Goal: Information Seeking & Learning: Learn about a topic

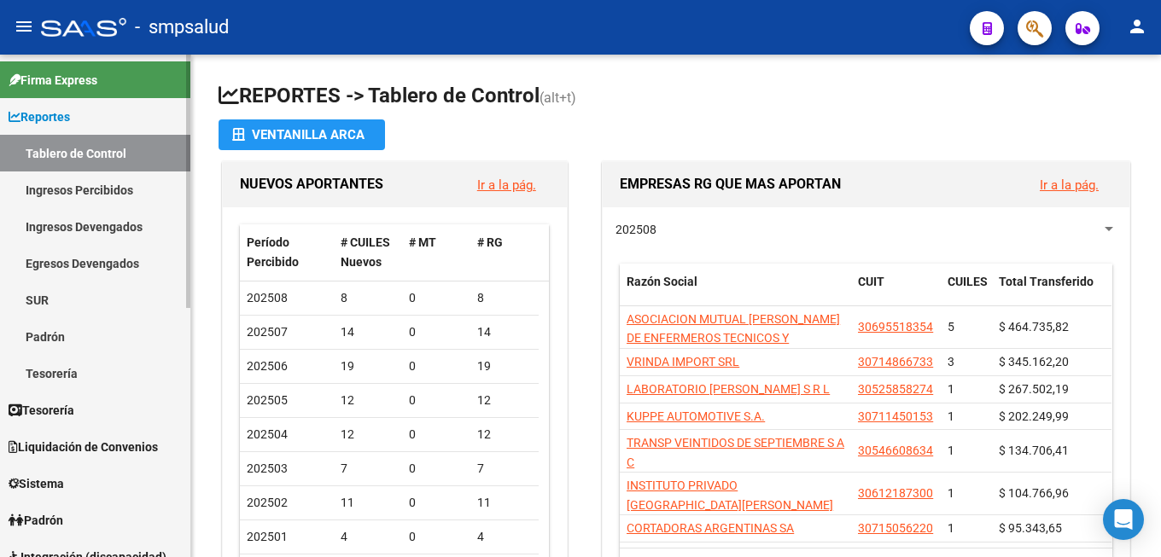
click at [67, 327] on link "Padrón" at bounding box center [95, 336] width 190 height 37
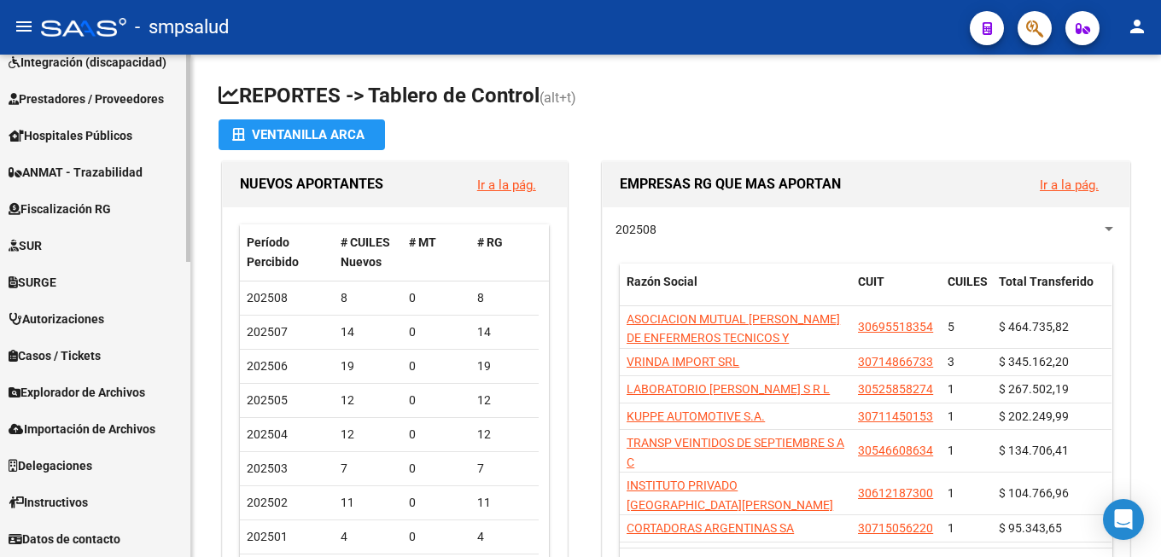
scroll to position [657, 0]
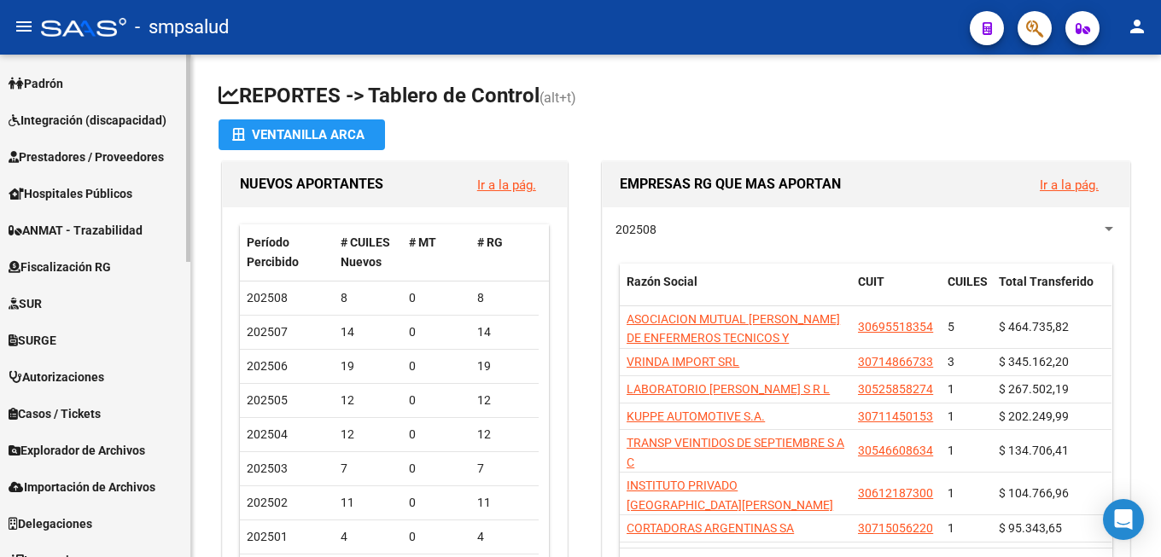
click at [194, 355] on mat-sidenav-container "Firma Express Reportes Tablero de Control Ingresos Percibidos Análisis de todos…" at bounding box center [580, 306] width 1161 height 503
click at [134, 448] on span "Explorador de Archivos" at bounding box center [77, 450] width 137 height 19
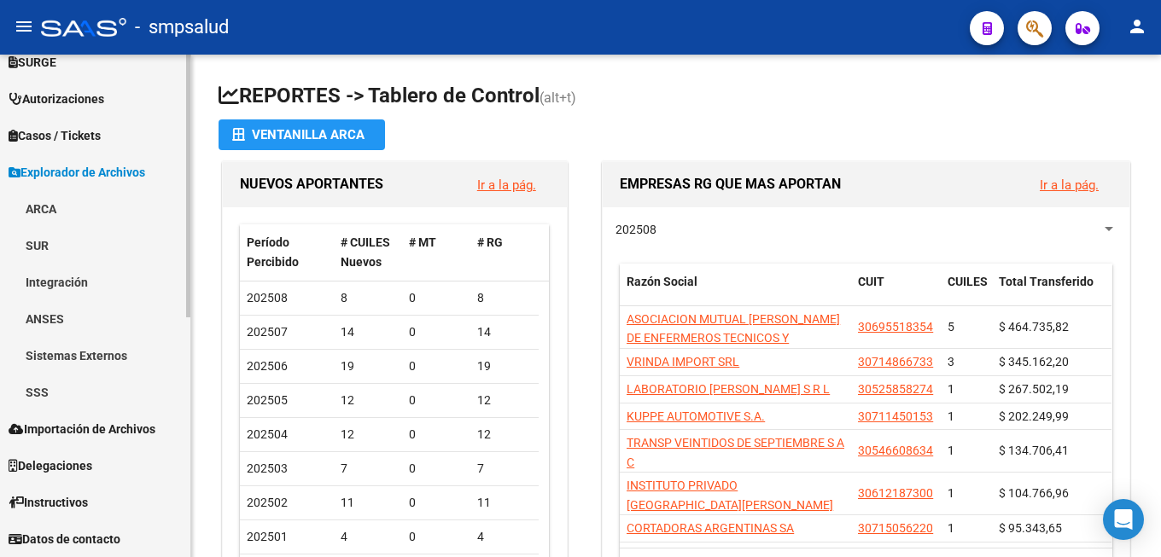
scroll to position [0, 0]
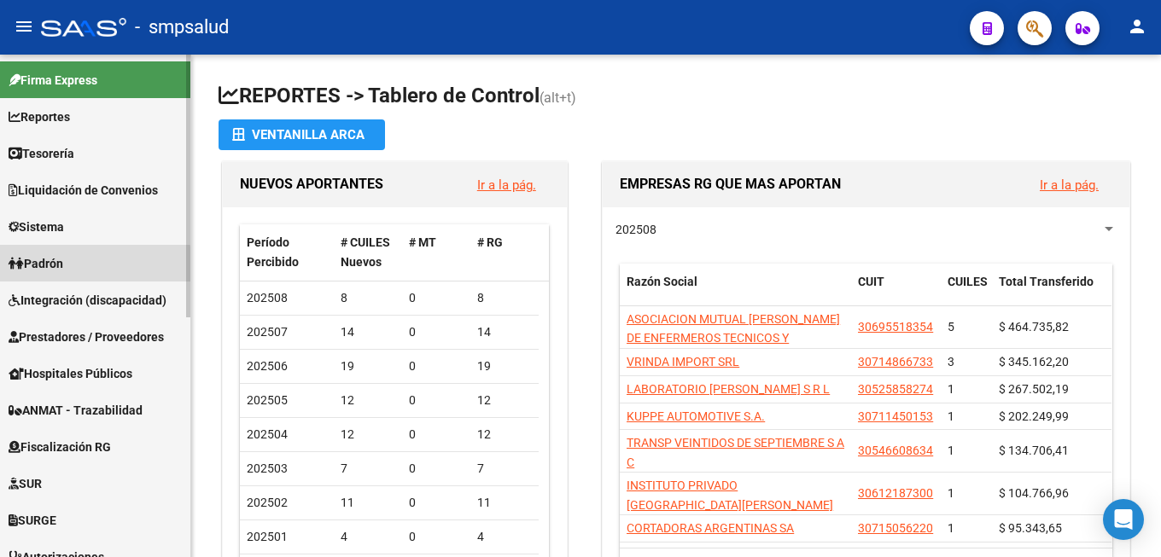
drag, startPoint x: 67, startPoint y: 267, endPoint x: 91, endPoint y: 264, distance: 24.1
click at [72, 266] on link "Padrón" at bounding box center [95, 263] width 190 height 37
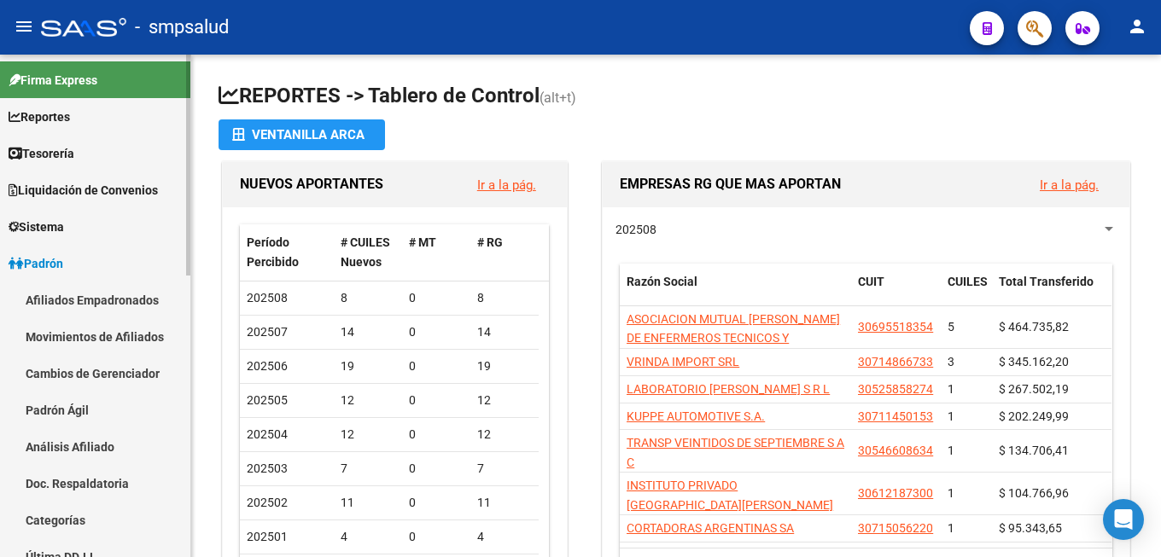
click at [114, 301] on link "Afiliados Empadronados" at bounding box center [95, 300] width 190 height 37
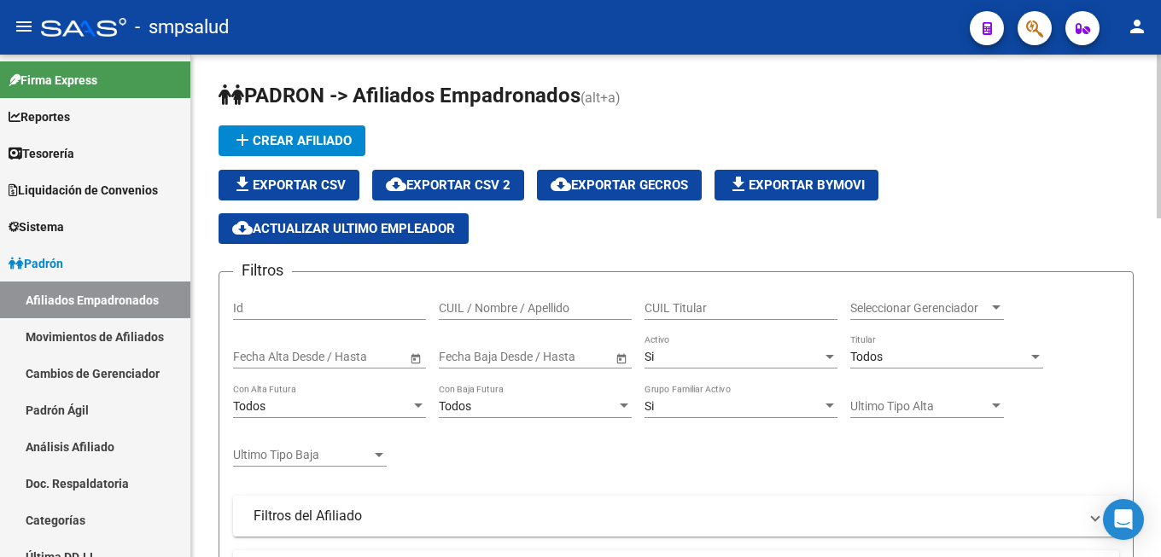
click at [672, 183] on span "cloud_download Exportar GECROS" at bounding box center [619, 185] width 137 height 15
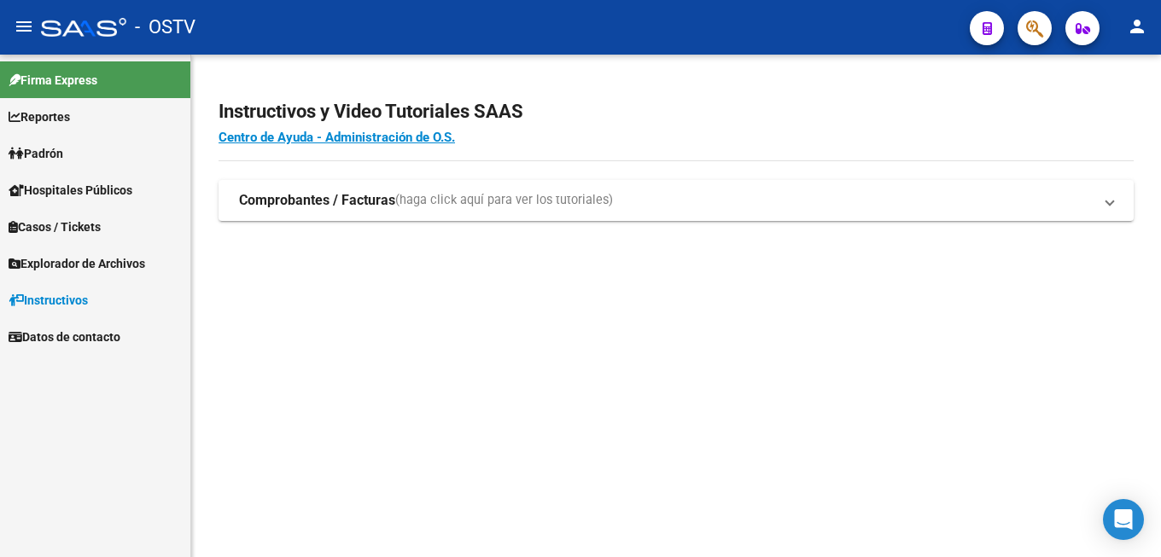
click at [71, 160] on link "Padrón" at bounding box center [95, 153] width 190 height 37
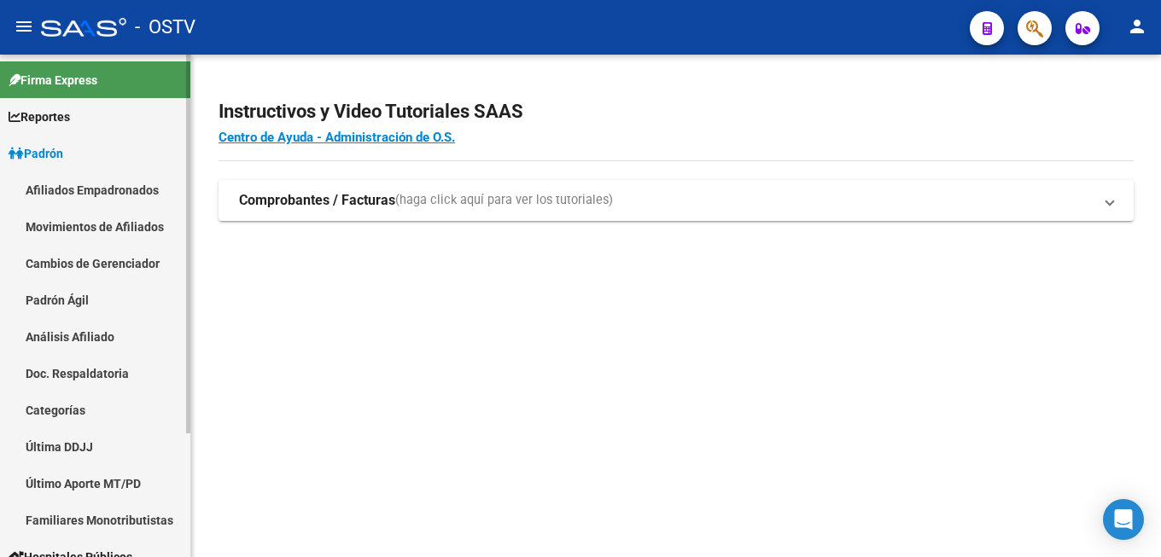
click at [108, 188] on link "Afiliados Empadronados" at bounding box center [95, 190] width 190 height 37
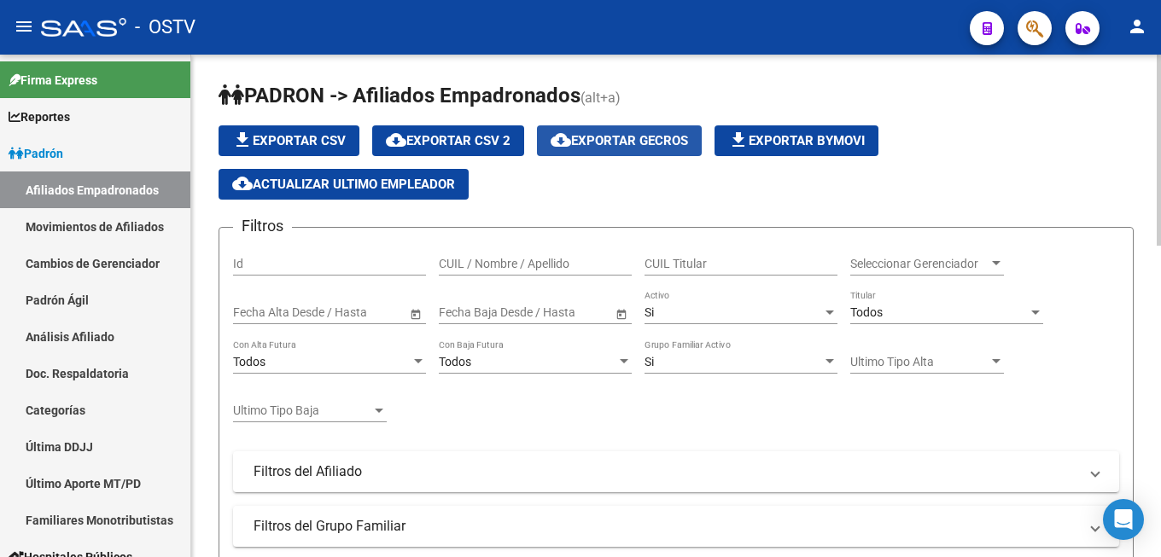
click at [673, 139] on span "cloud_download Exportar GECROS" at bounding box center [619, 140] width 137 height 15
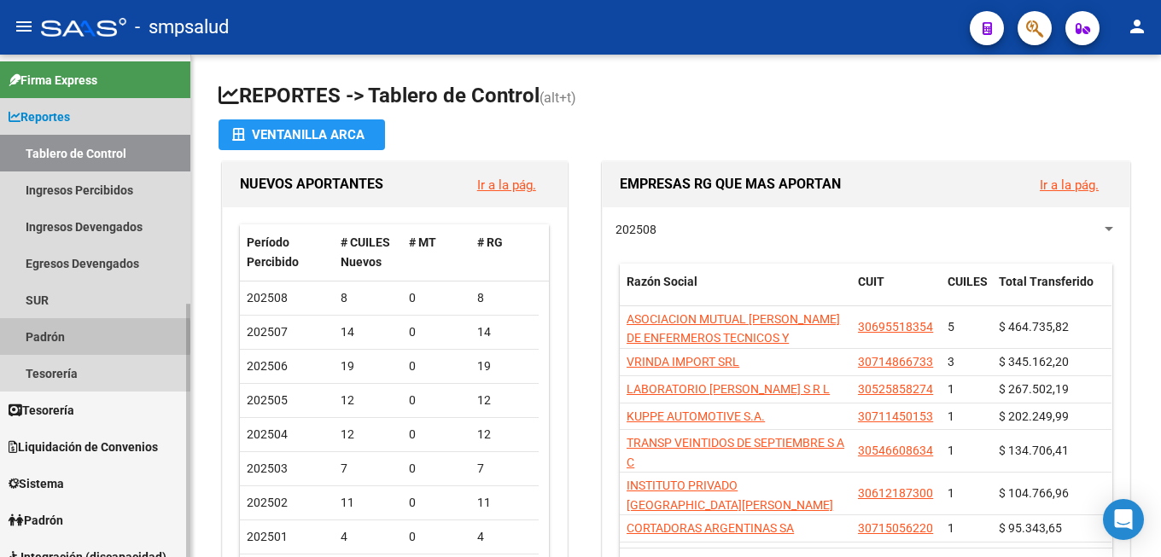
click at [46, 337] on link "Padrón" at bounding box center [95, 336] width 190 height 37
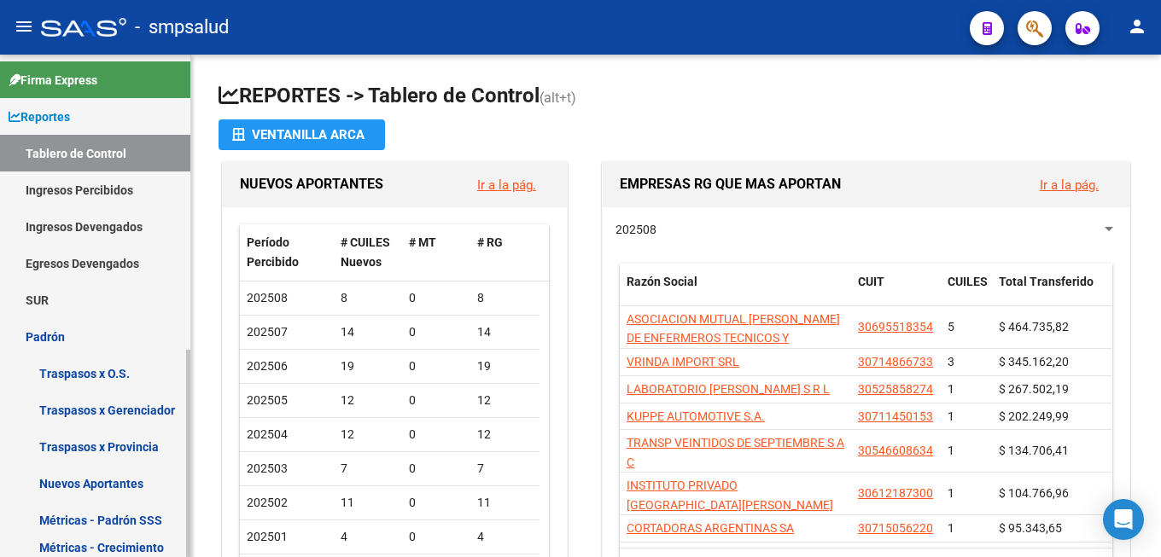
scroll to position [348, 0]
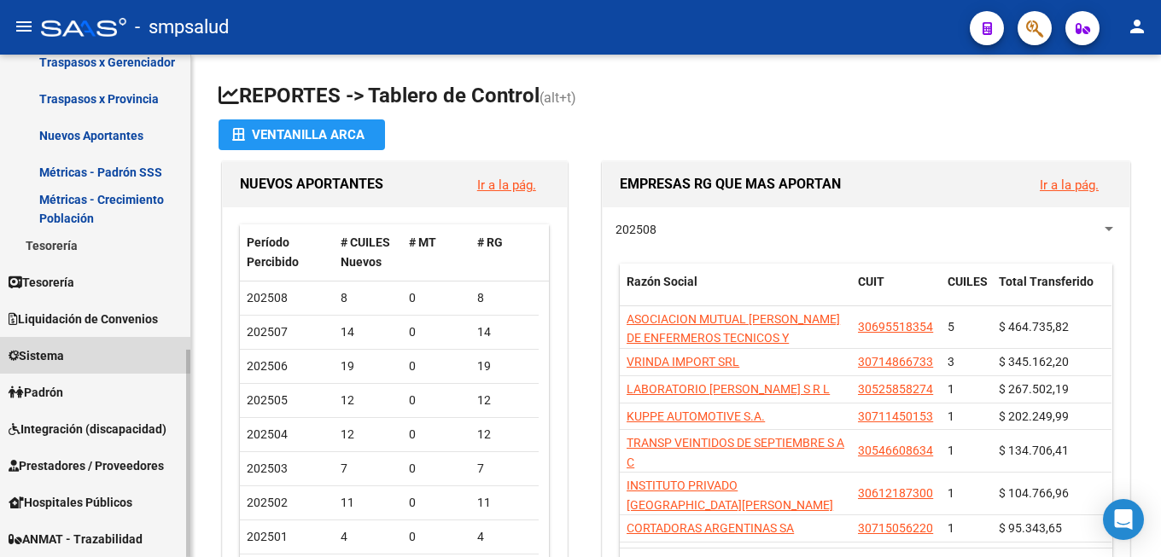
click at [89, 351] on link "Sistema" at bounding box center [95, 355] width 190 height 37
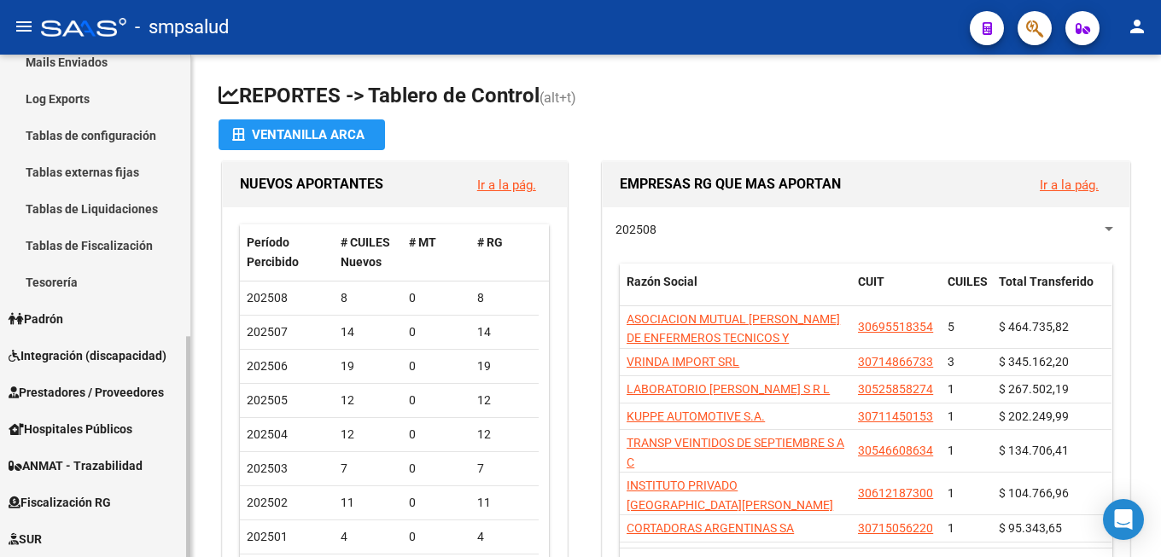
click at [85, 318] on link "Padrón" at bounding box center [95, 318] width 190 height 37
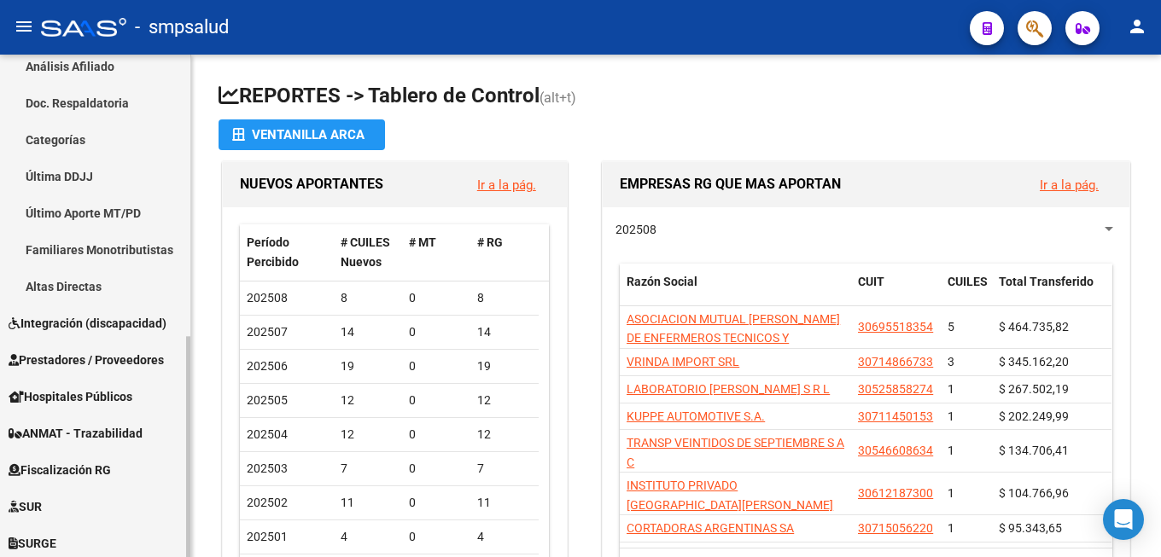
scroll to position [32, 0]
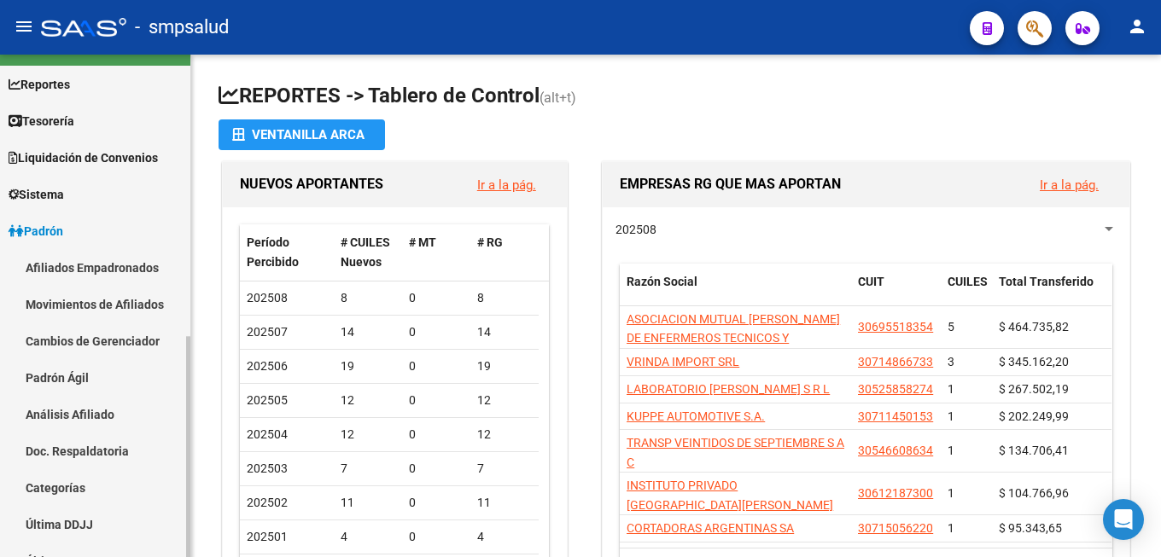
click at [96, 266] on link "Afiliados Empadronados" at bounding box center [95, 267] width 190 height 37
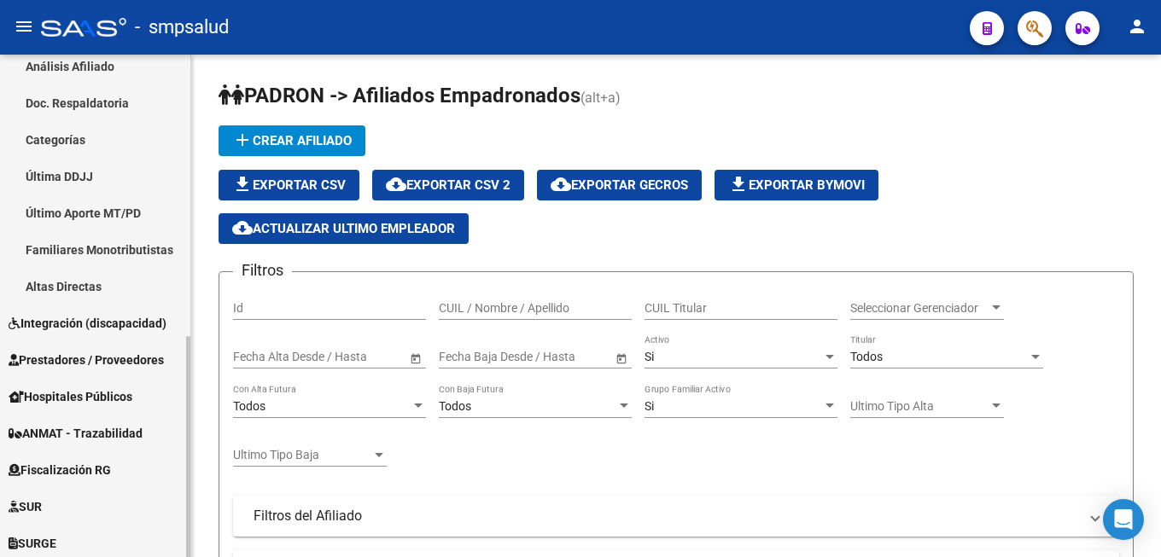
scroll to position [642, 0]
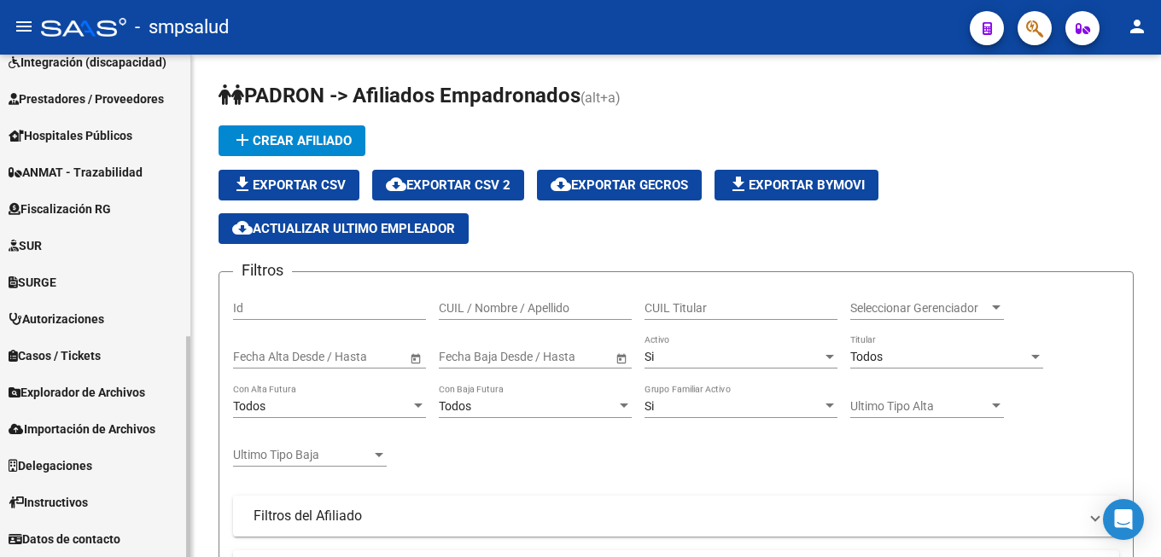
click at [118, 392] on span "Explorador de Archivos" at bounding box center [77, 392] width 137 height 19
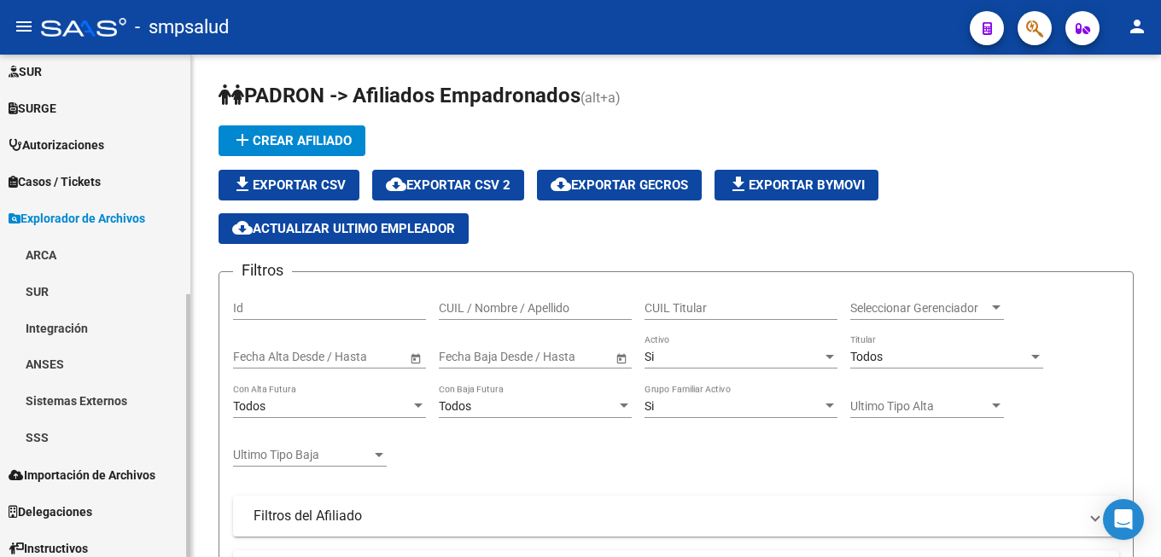
click at [72, 433] on link "SSS" at bounding box center [95, 438] width 190 height 37
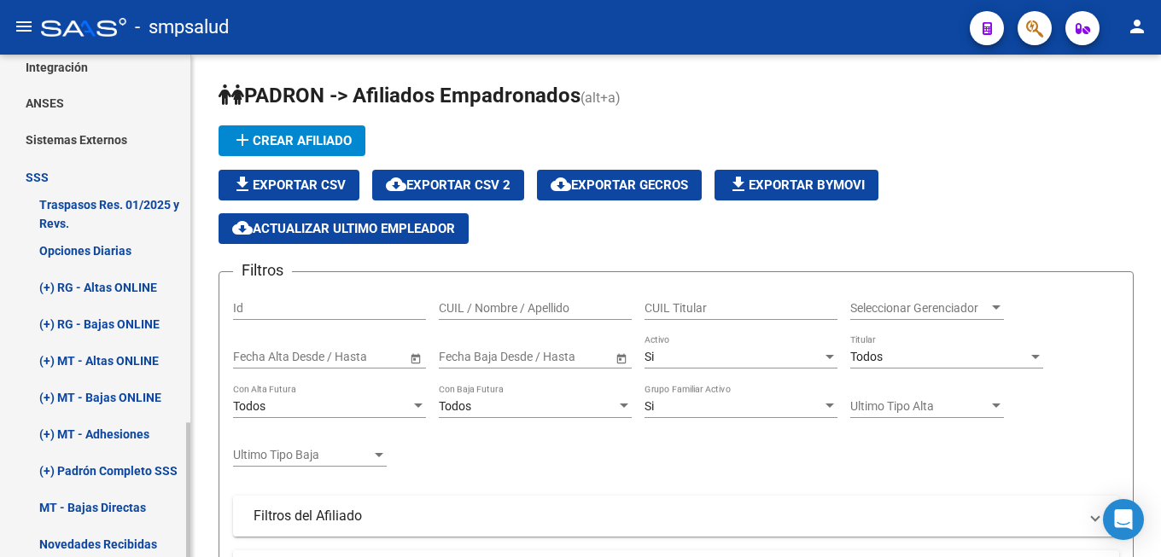
scroll to position [761, 0]
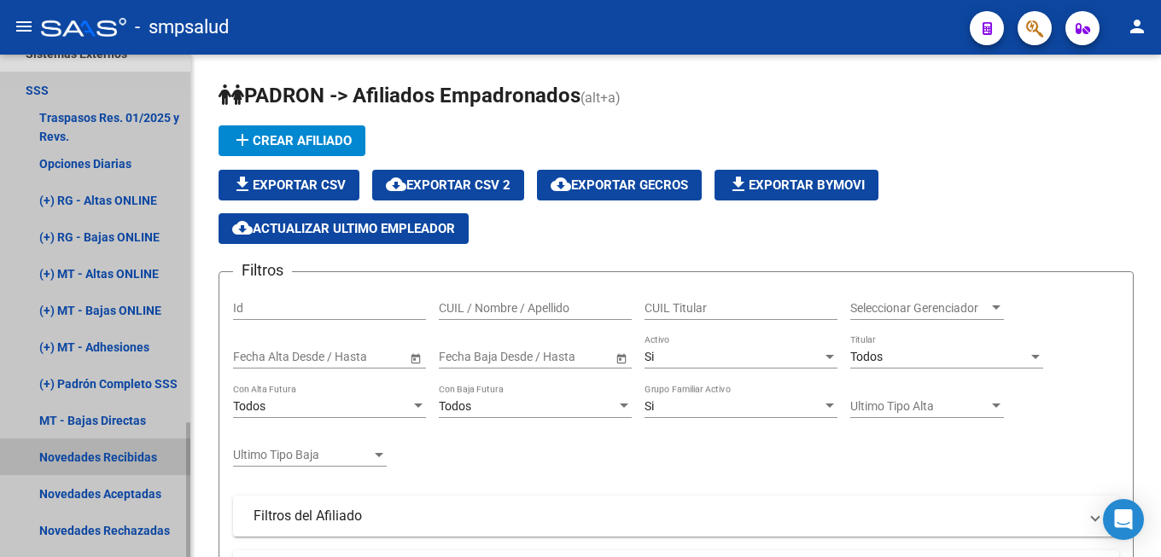
click at [124, 456] on link "Novedades Recibidas" at bounding box center [95, 457] width 190 height 37
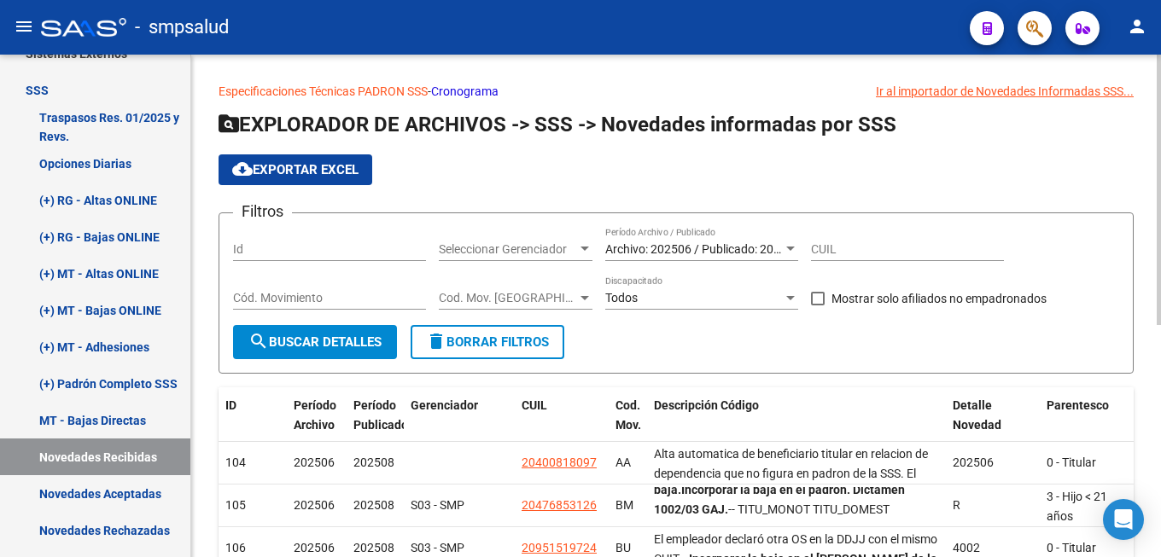
scroll to position [261, 0]
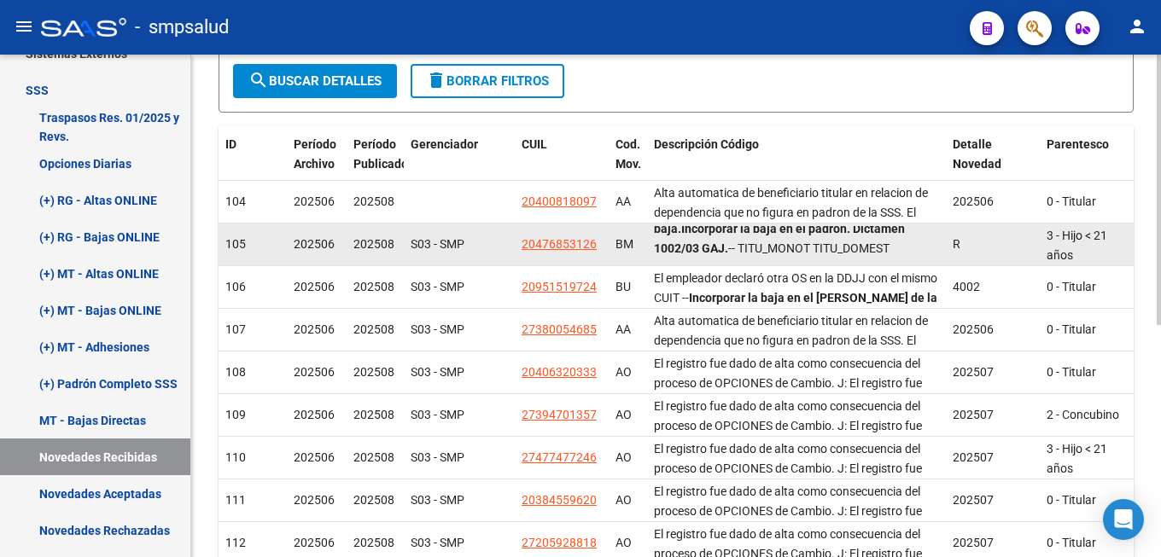
click at [909, 236] on div "El familiar EXISTE como titular MONOTRIBUTISTA. El familiar EXISTE como titular…" at bounding box center [796, 244] width 285 height 36
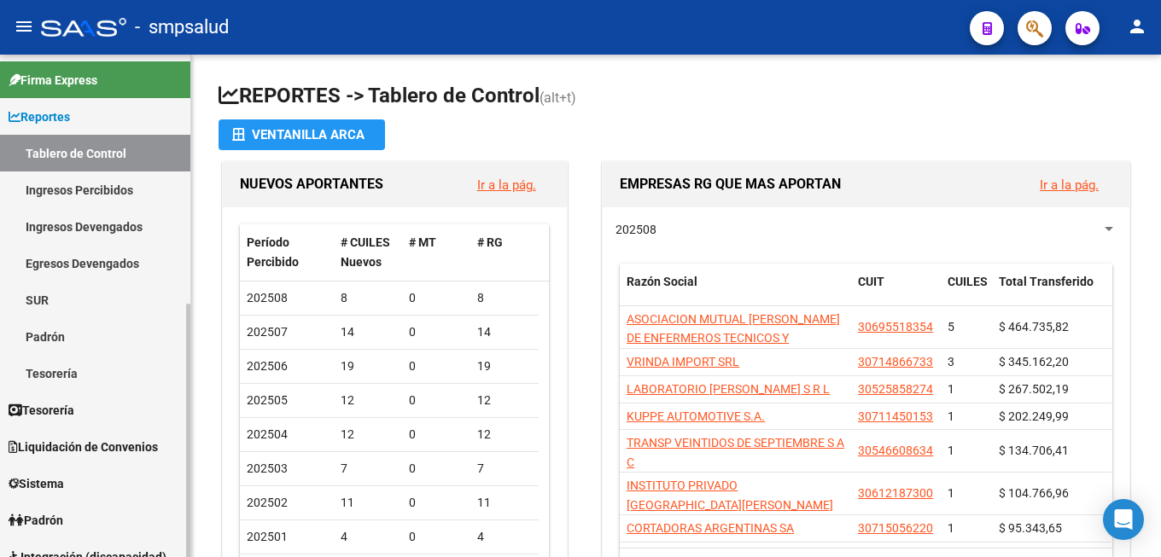
click at [67, 346] on link "Padrón" at bounding box center [95, 336] width 190 height 37
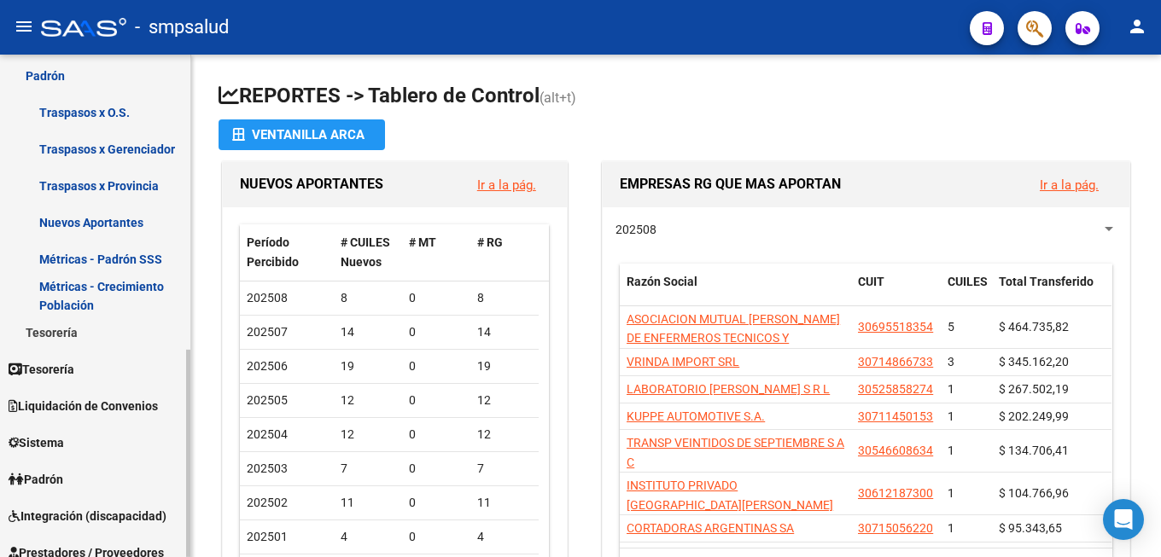
scroll to position [435, 0]
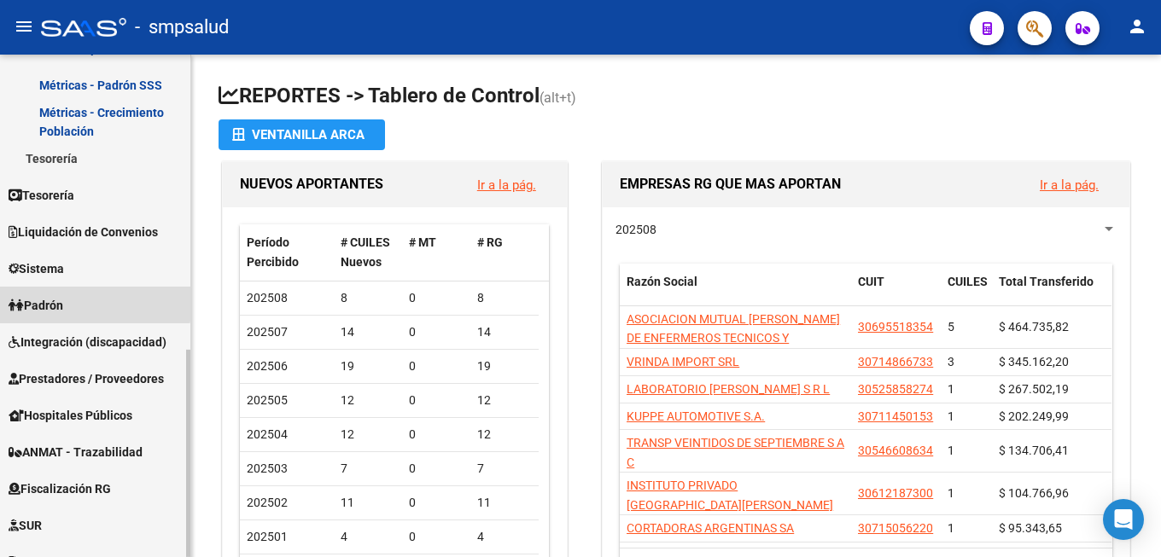
drag, startPoint x: 54, startPoint y: 300, endPoint x: 63, endPoint y: 304, distance: 10.0
click at [55, 303] on span "Padrón" at bounding box center [36, 305] width 55 height 19
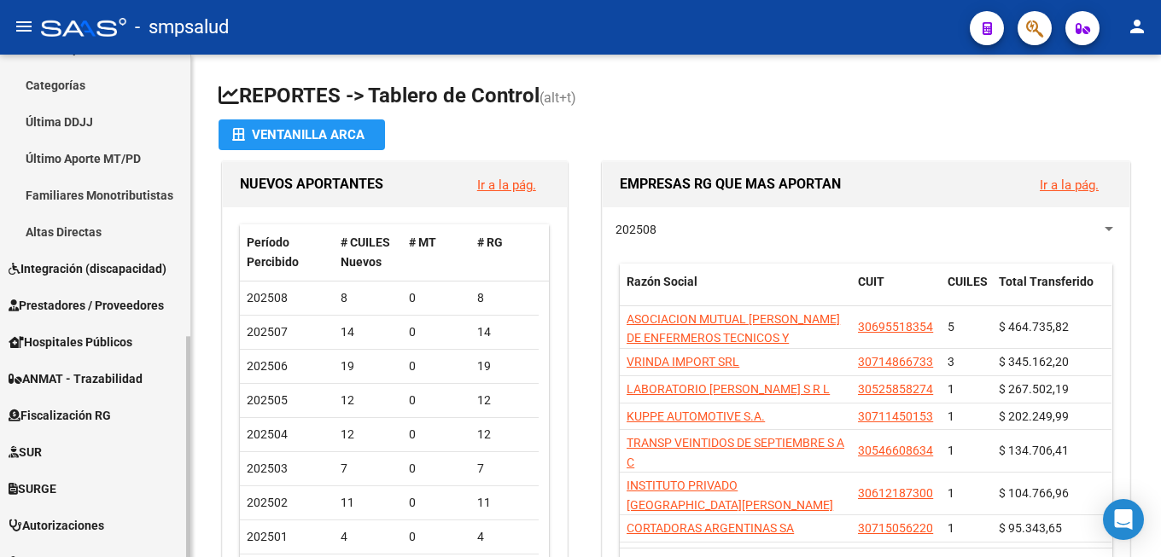
scroll to position [609, 0]
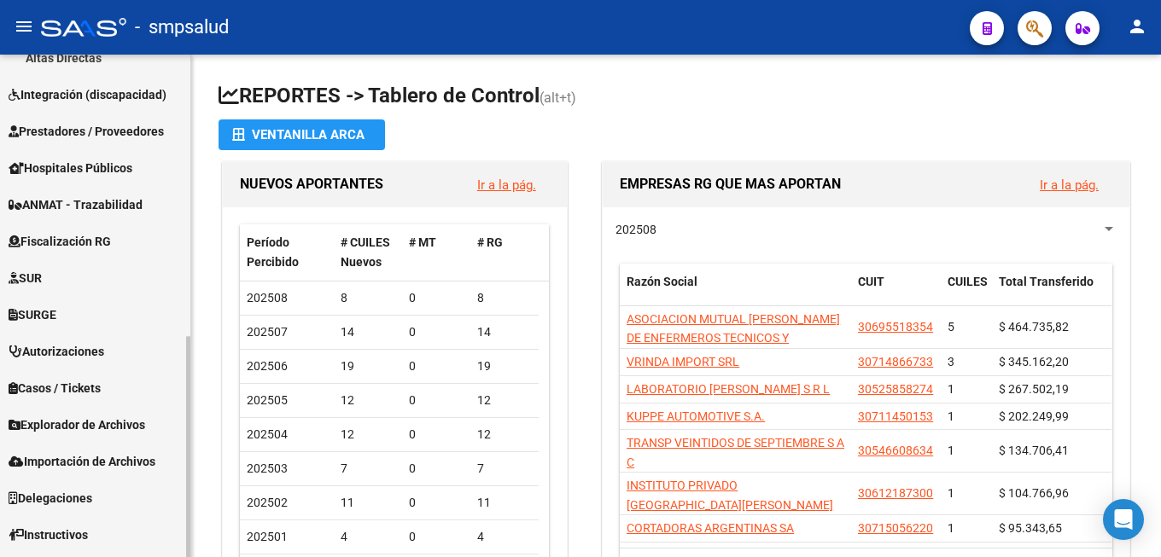
click at [140, 428] on span "Explorador de Archivos" at bounding box center [77, 425] width 137 height 19
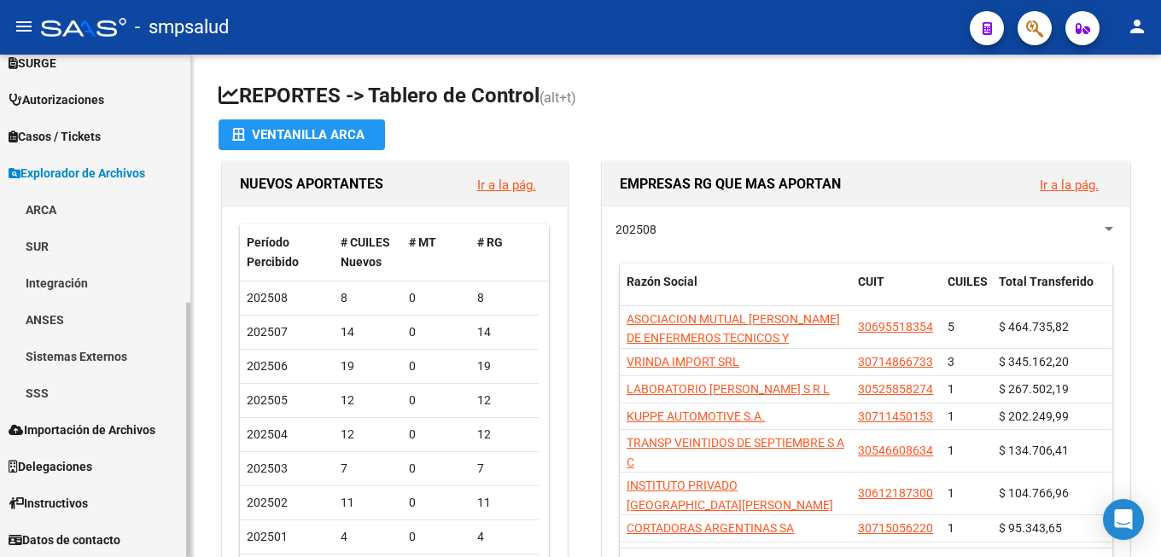
scroll to position [458, 0]
click at [38, 387] on link "SSS" at bounding box center [95, 392] width 190 height 37
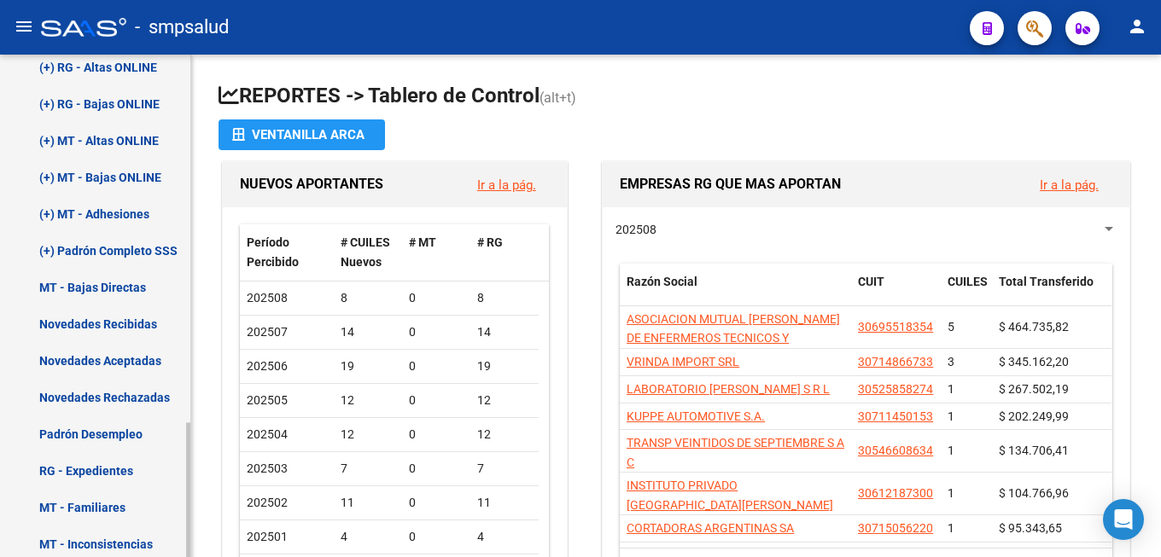
scroll to position [807, 0]
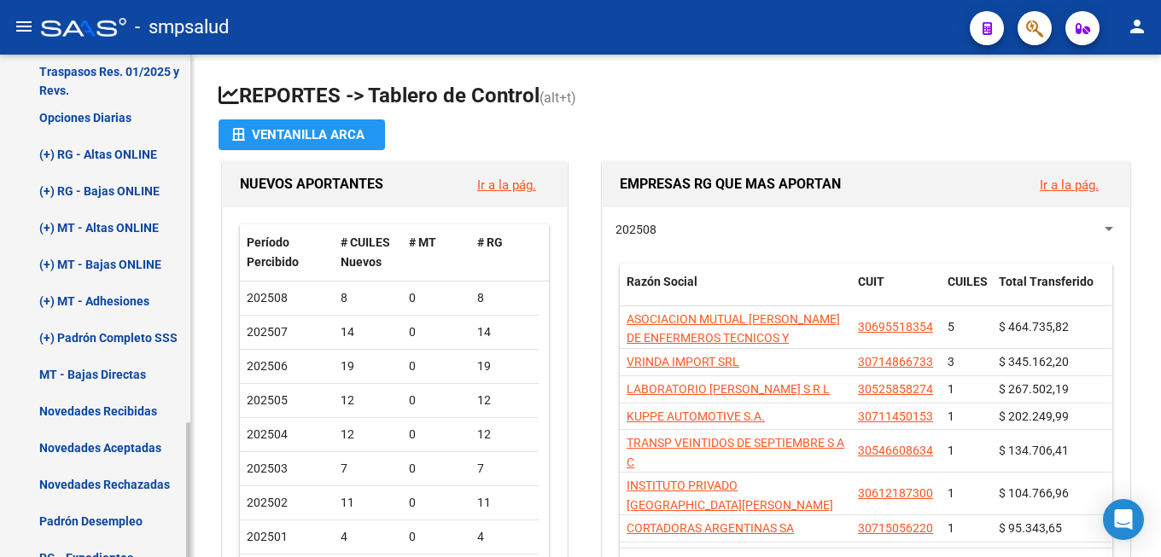
click at [129, 411] on link "Novedades Recibidas" at bounding box center [95, 411] width 190 height 37
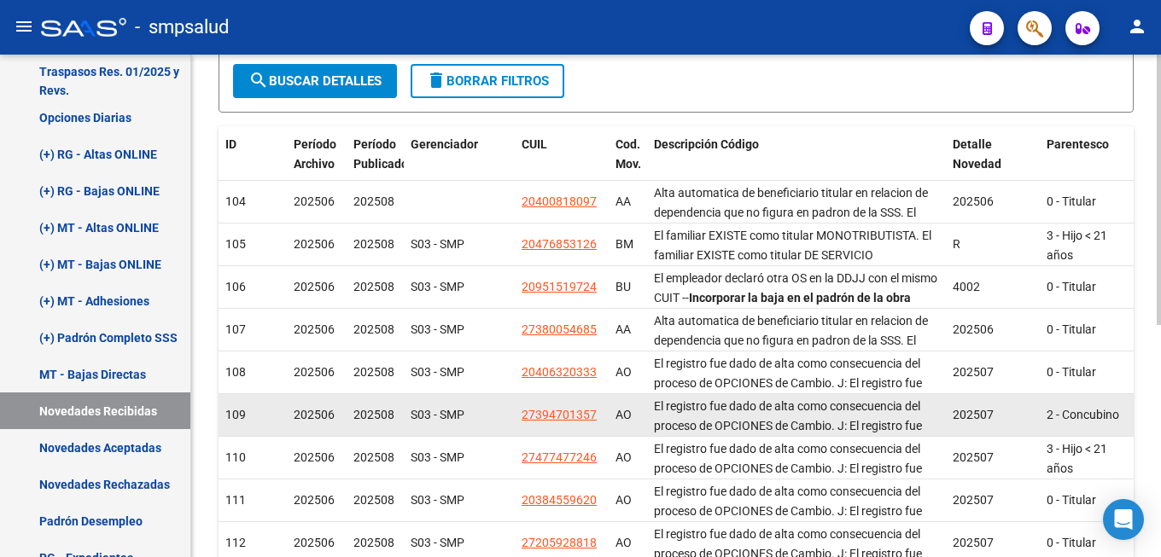
scroll to position [430, 0]
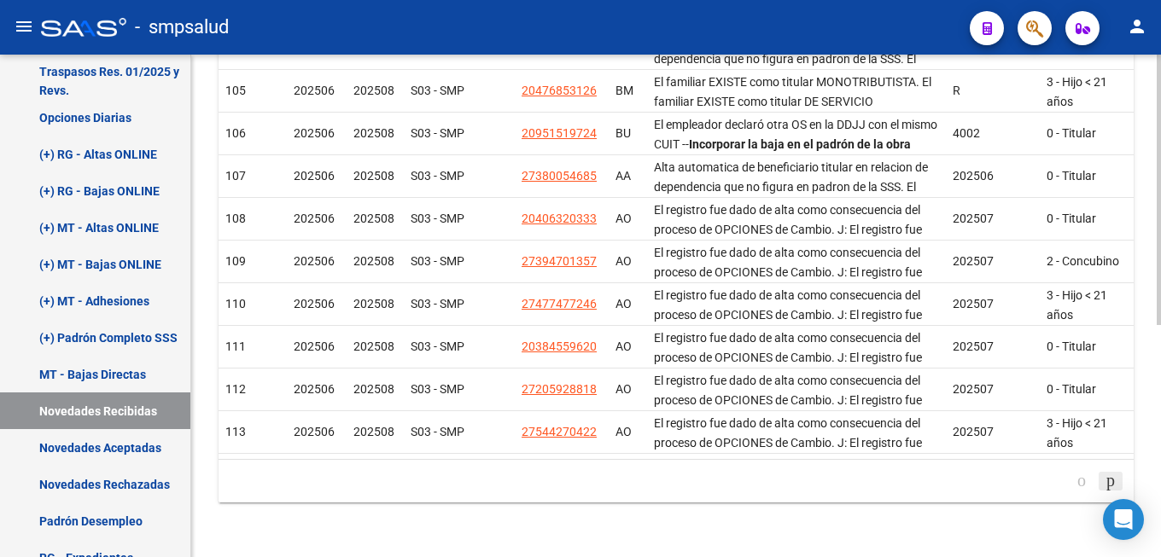
click at [1105, 480] on icon "go to next page" at bounding box center [1111, 480] width 14 height 20
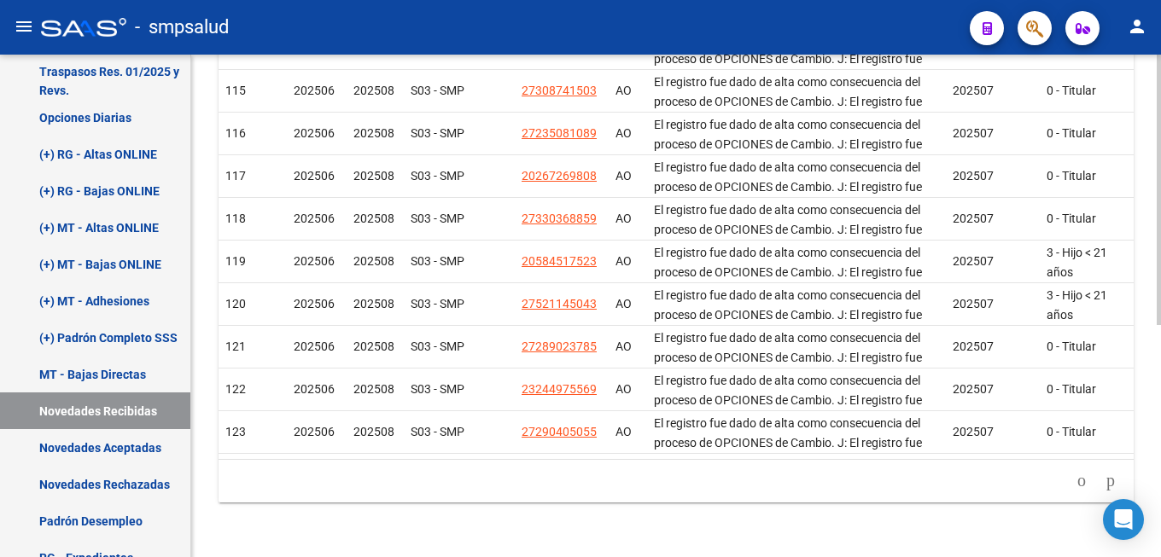
click at [1104, 483] on icon "go to next page" at bounding box center [1111, 480] width 14 height 20
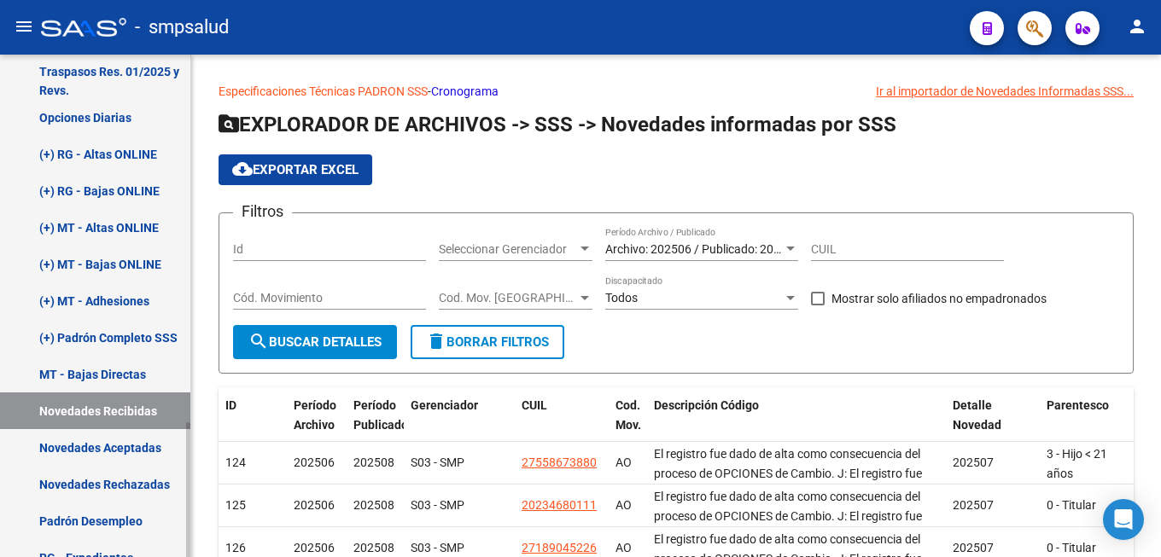
scroll to position [720, 0]
